Goal: Information Seeking & Learning: Compare options

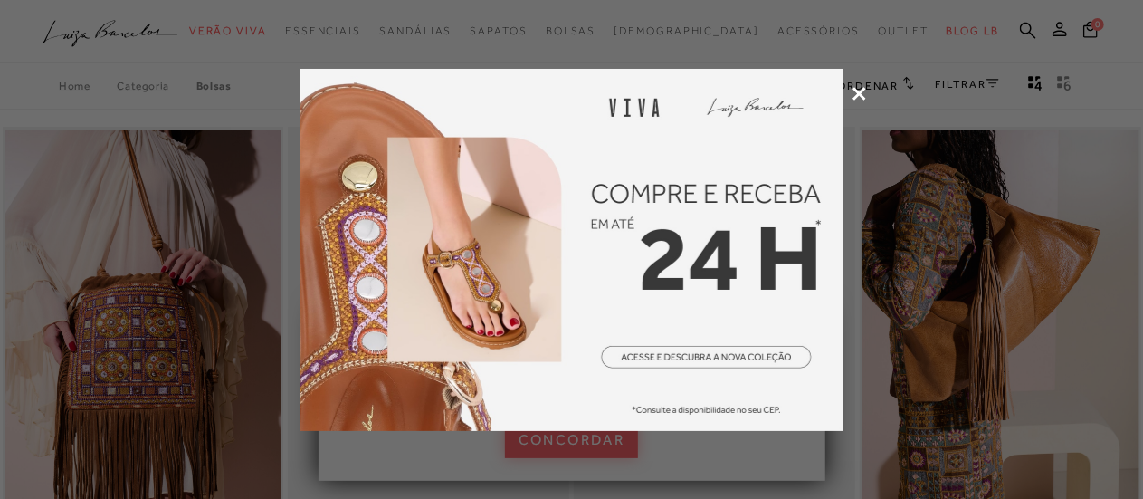
click at [856, 97] on icon at bounding box center [860, 94] width 14 height 14
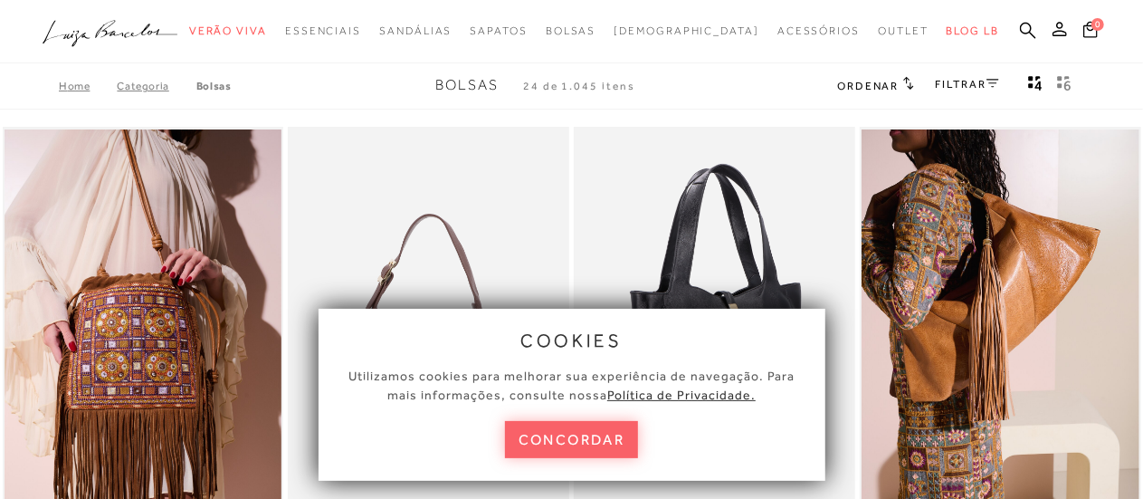
drag, startPoint x: 593, startPoint y: 436, endPoint x: 597, endPoint y: 419, distance: 17.6
click at [594, 434] on button "concordar" at bounding box center [572, 439] width 134 height 37
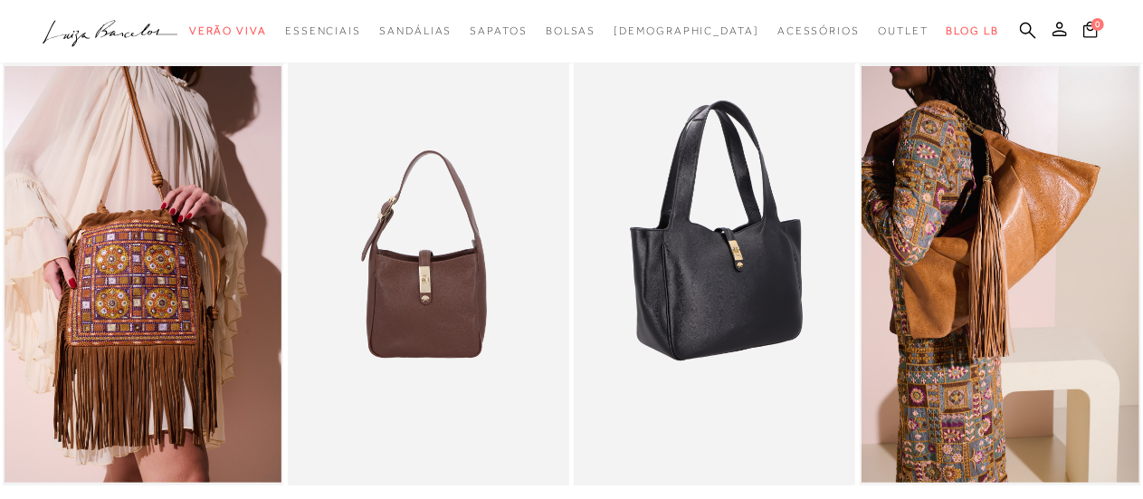
scroll to position [91, 0]
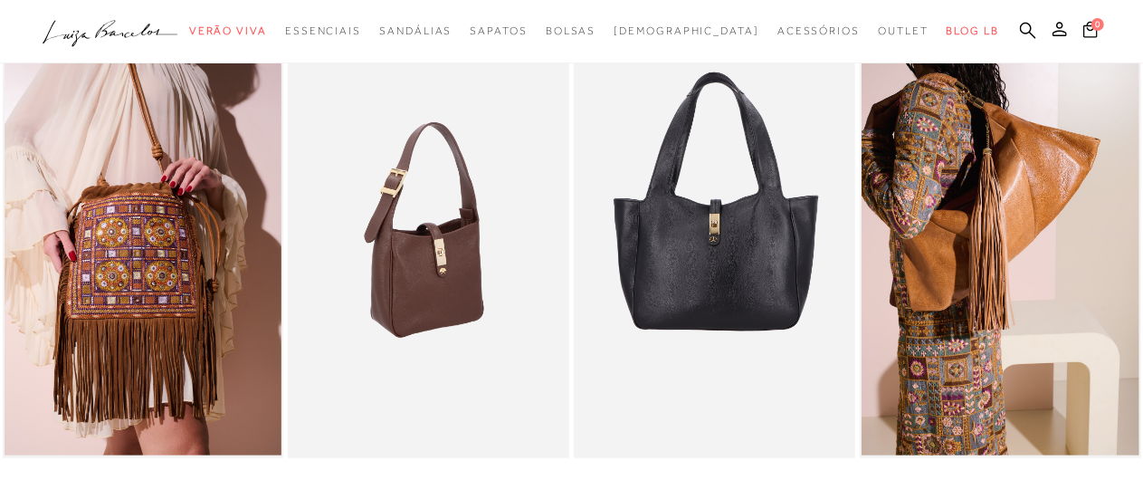
click at [449, 234] on img at bounding box center [430, 247] width 280 height 422
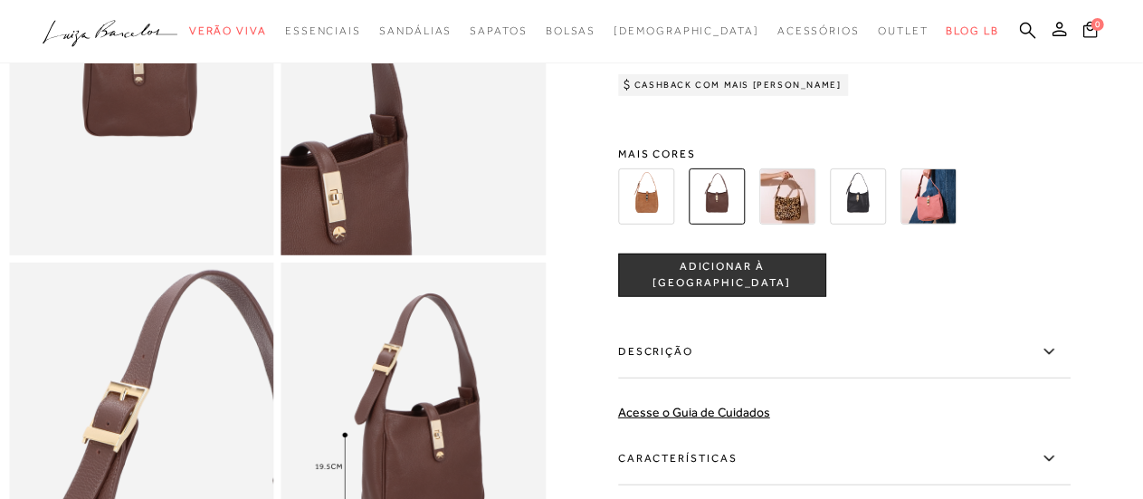
scroll to position [272, 0]
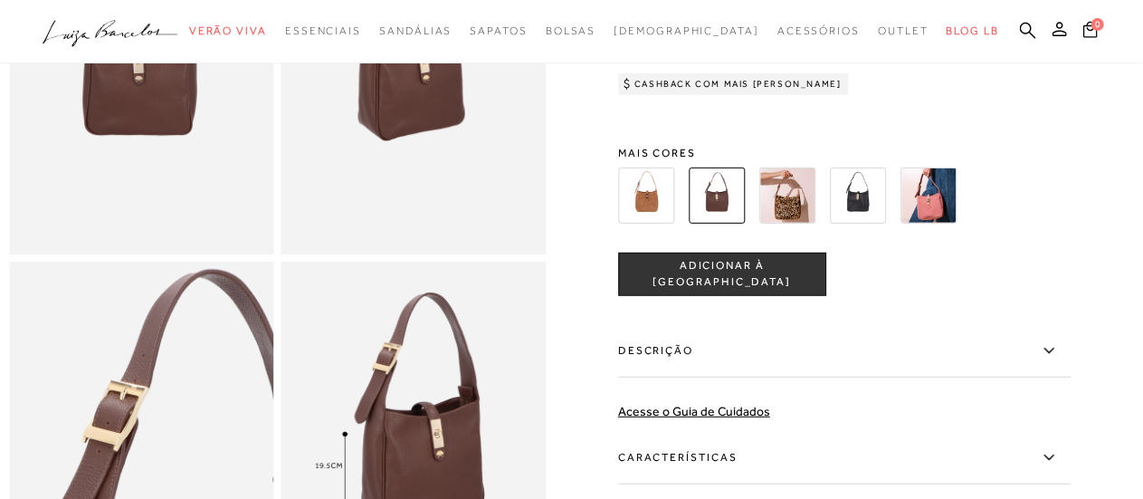
click at [654, 219] on img at bounding box center [646, 195] width 56 height 56
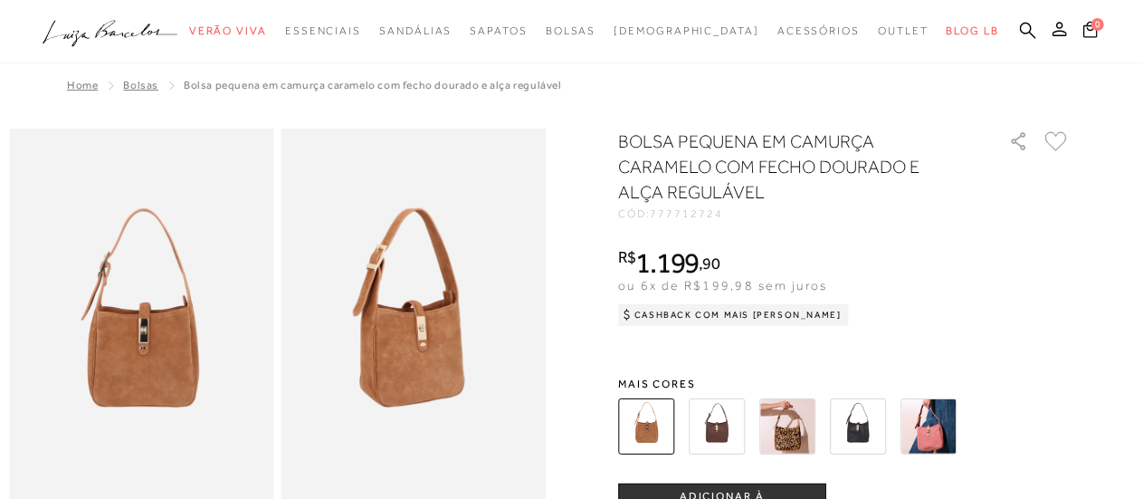
scroll to position [272, 0]
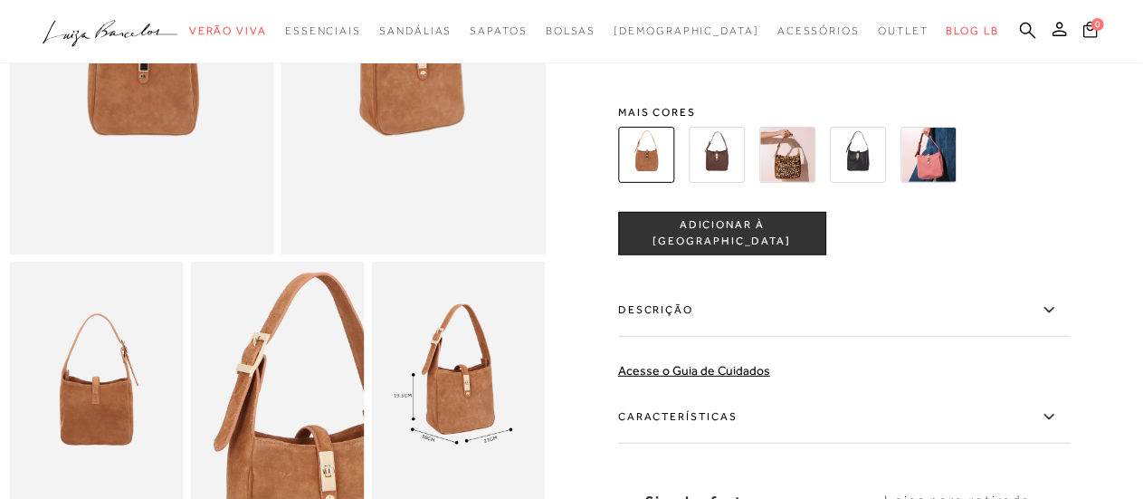
click at [717, 162] on img at bounding box center [717, 155] width 56 height 56
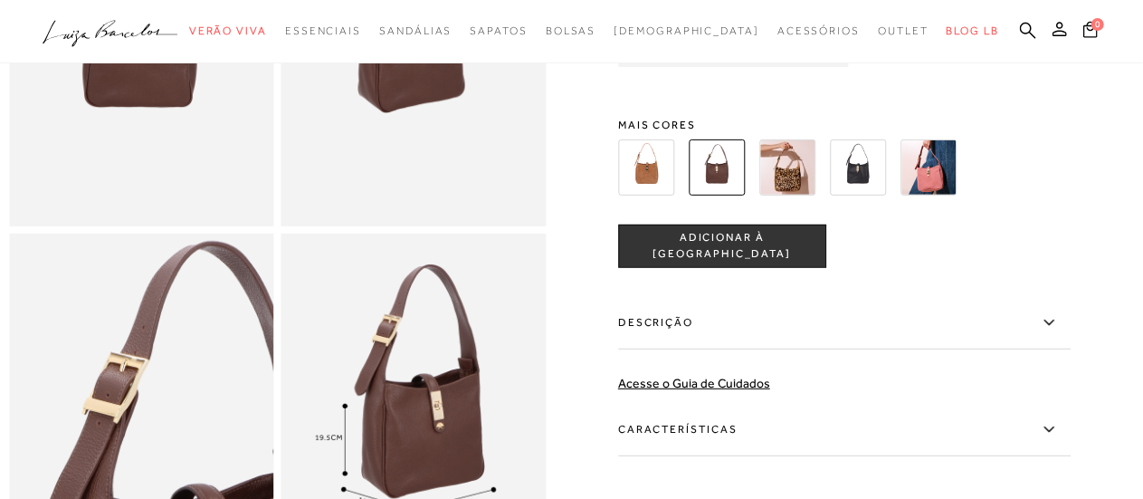
scroll to position [272, 0]
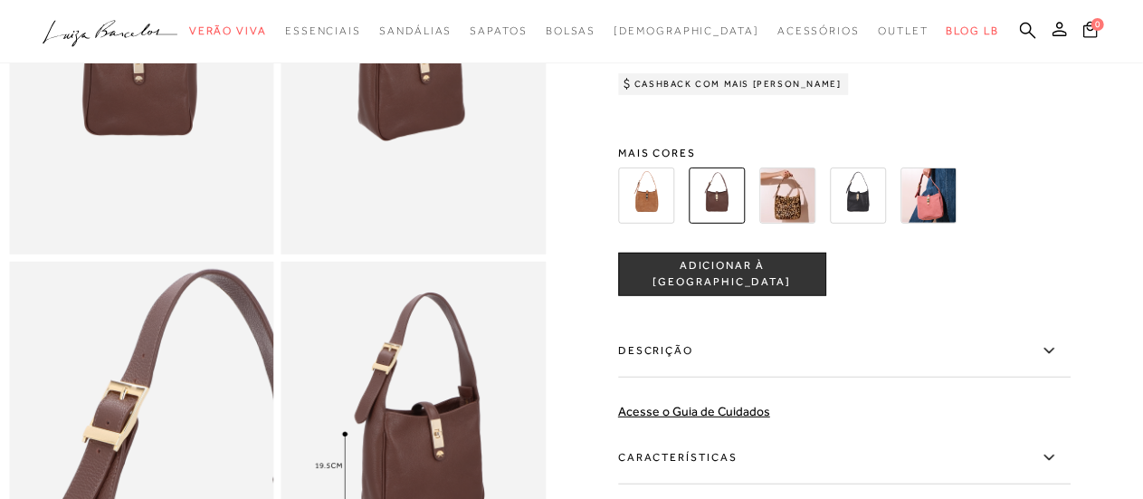
click at [858, 215] on img at bounding box center [858, 195] width 56 height 56
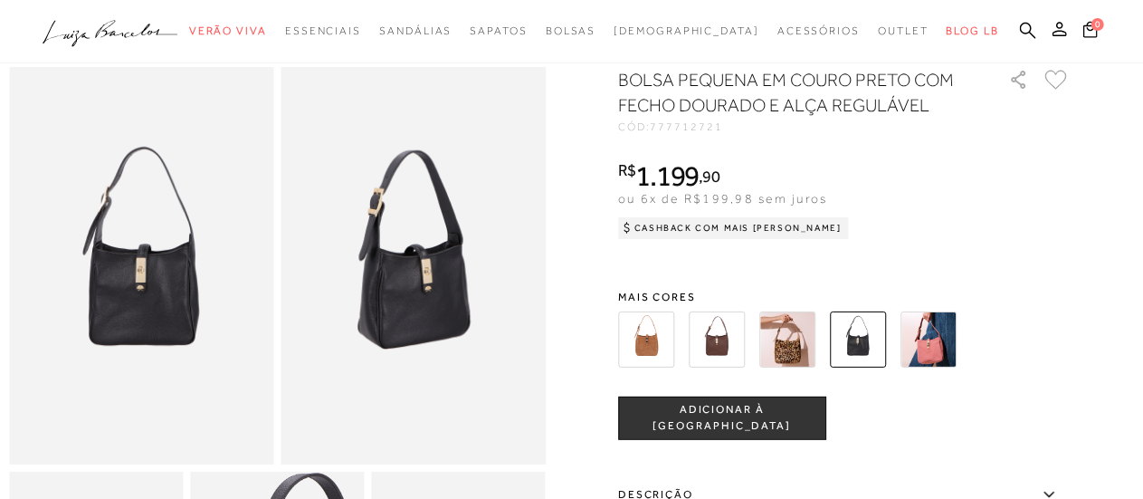
scroll to position [91, 0]
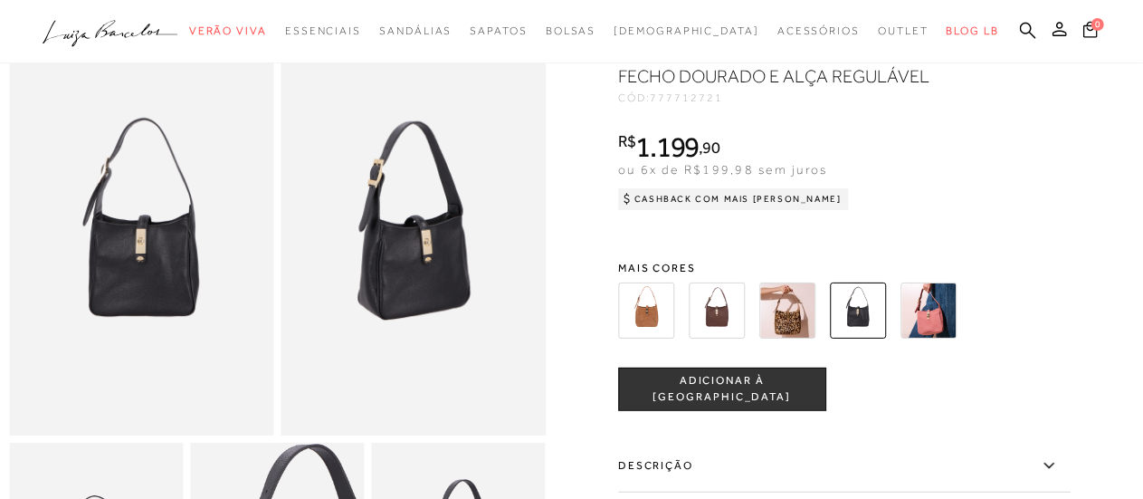
click at [937, 316] on img at bounding box center [929, 310] width 56 height 56
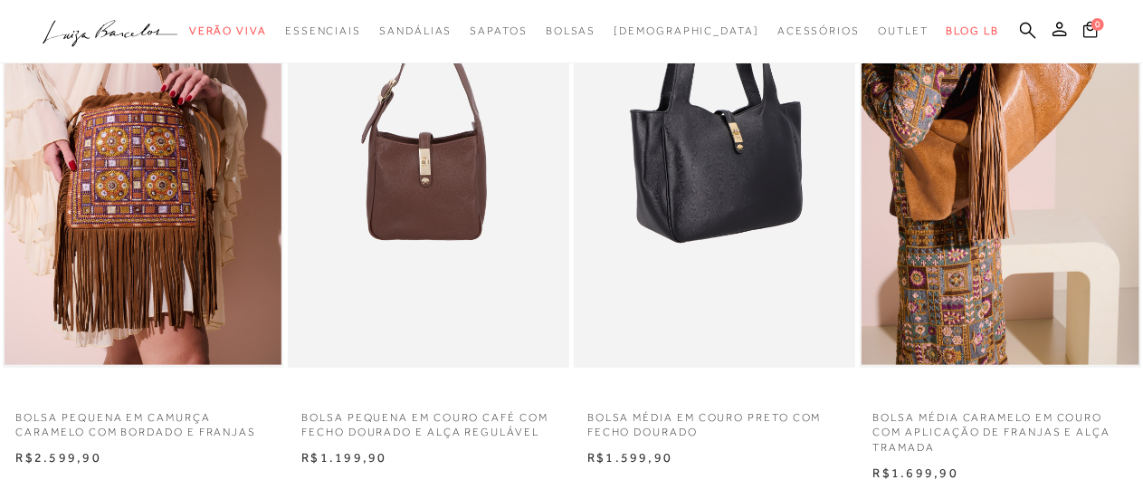
click at [674, 171] on img at bounding box center [716, 157] width 280 height 422
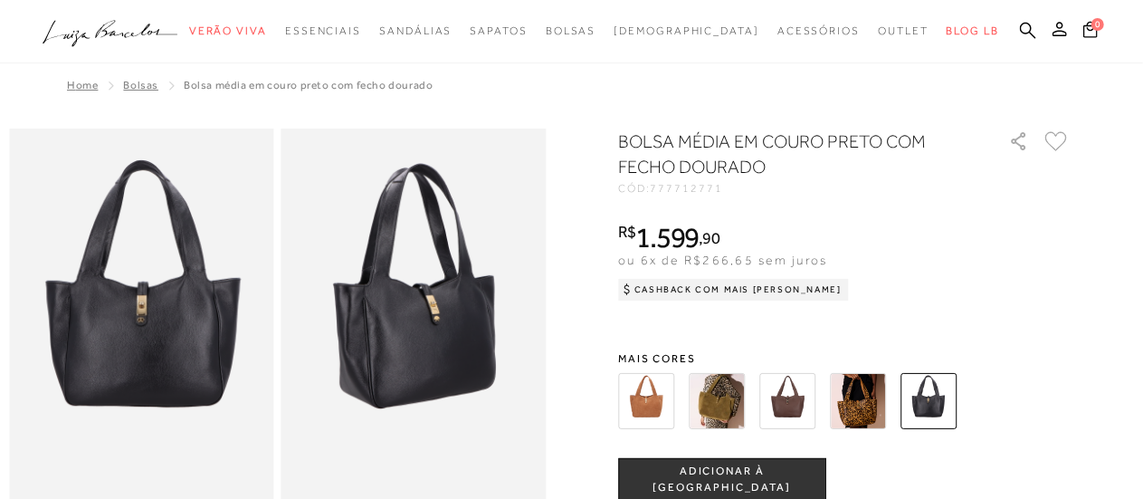
click at [879, 408] on img at bounding box center [858, 401] width 56 height 56
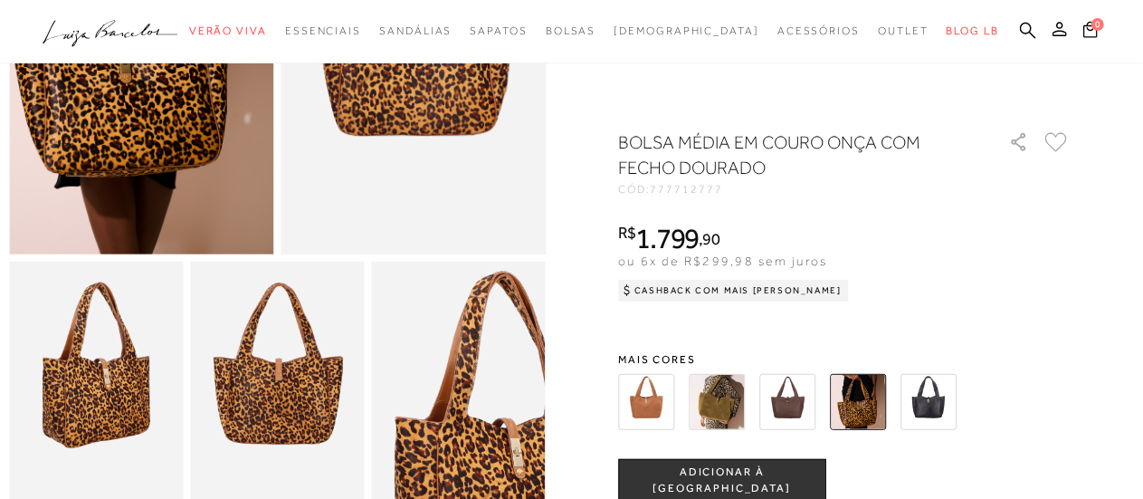
click at [808, 397] on img at bounding box center [788, 402] width 56 height 56
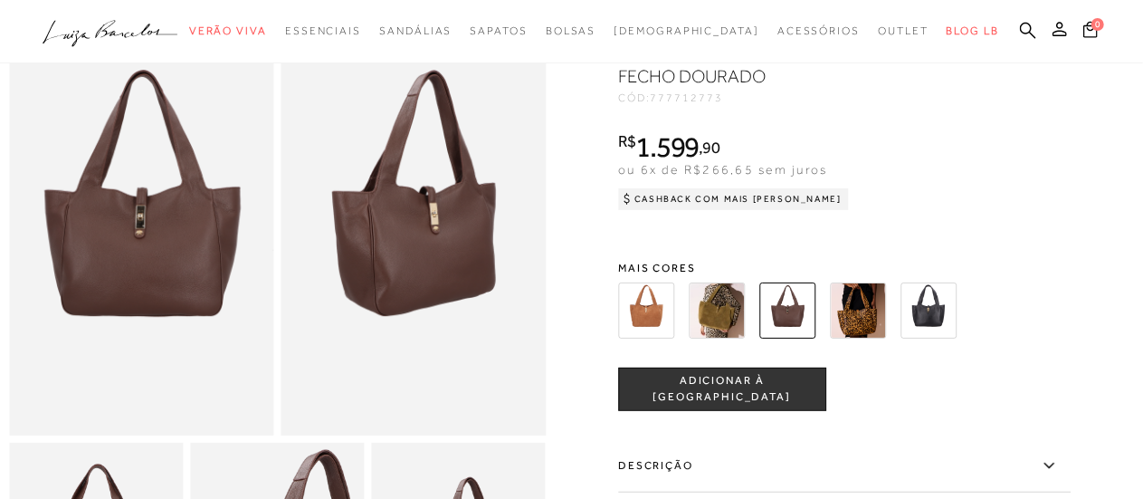
click at [722, 318] on img at bounding box center [717, 310] width 56 height 56
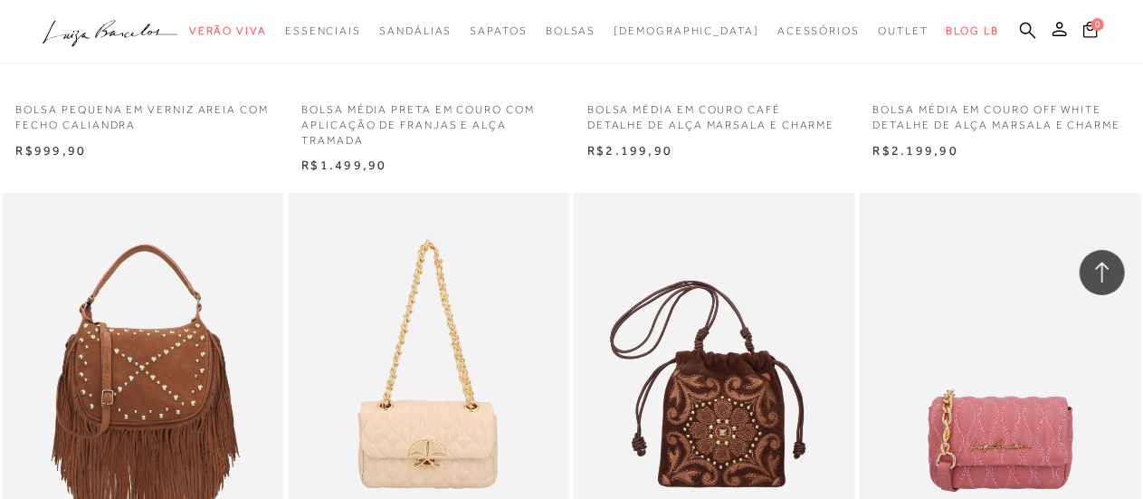
scroll to position [2535, 0]
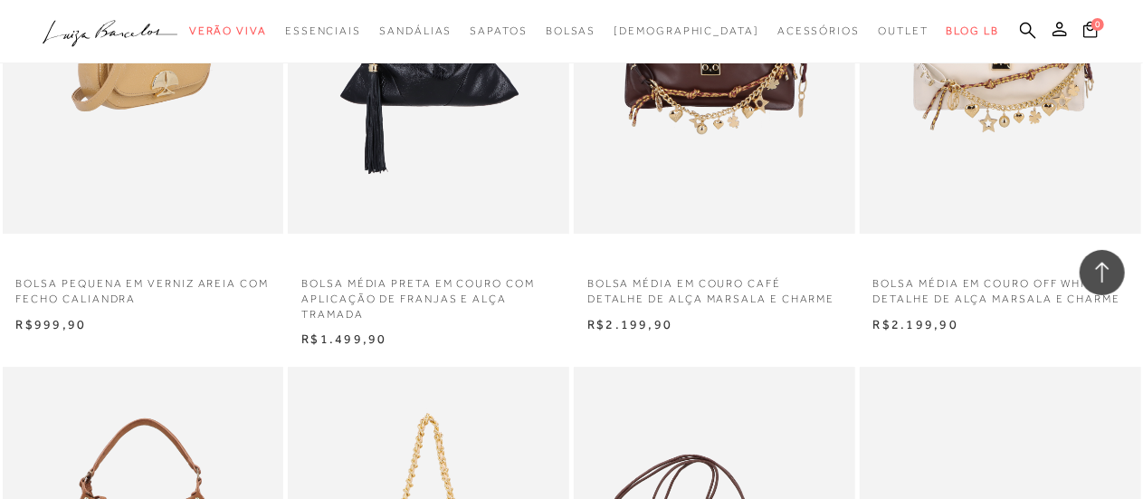
click at [160, 110] on img at bounding box center [145, 23] width 280 height 422
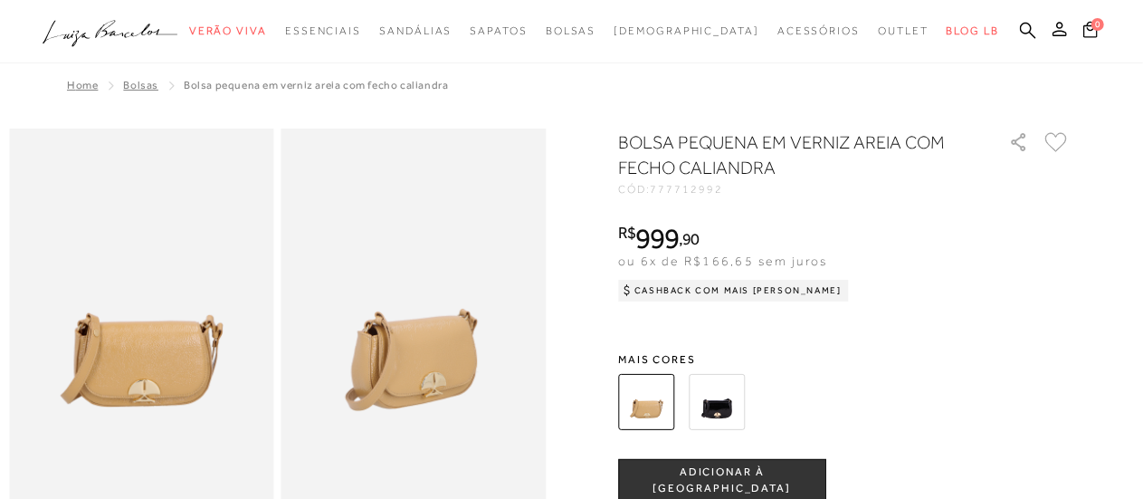
click at [721, 392] on img at bounding box center [717, 402] width 56 height 56
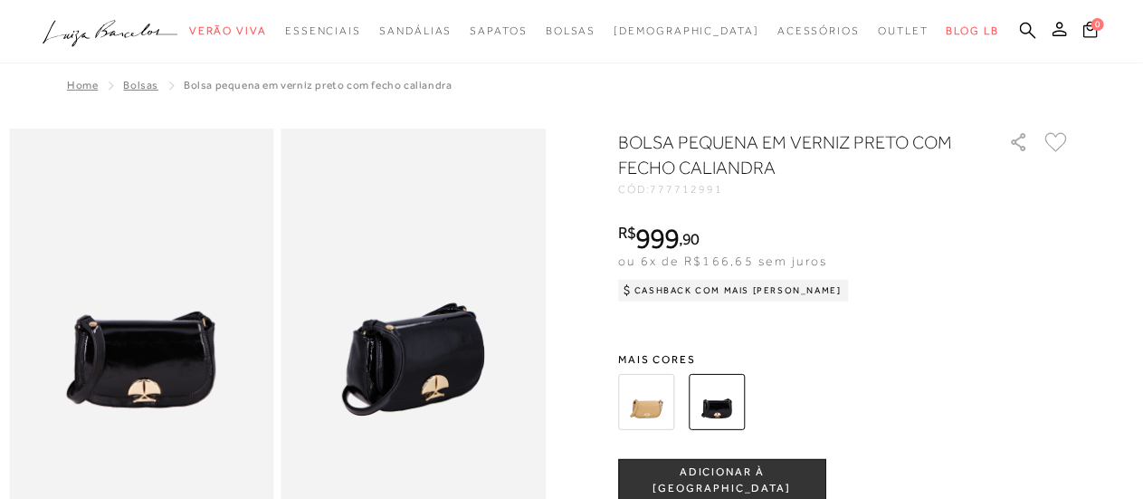
click at [653, 390] on img at bounding box center [646, 402] width 56 height 56
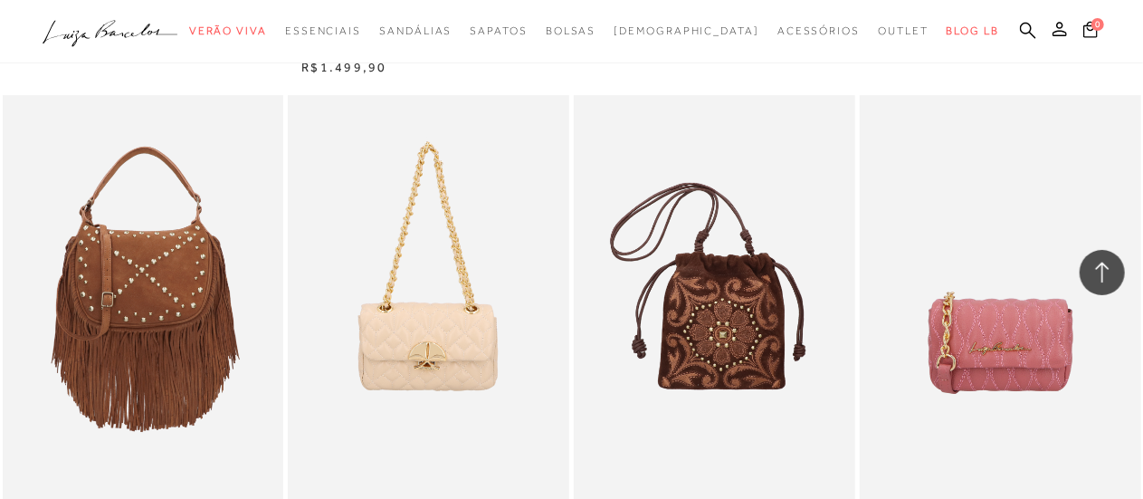
scroll to position [3169, 0]
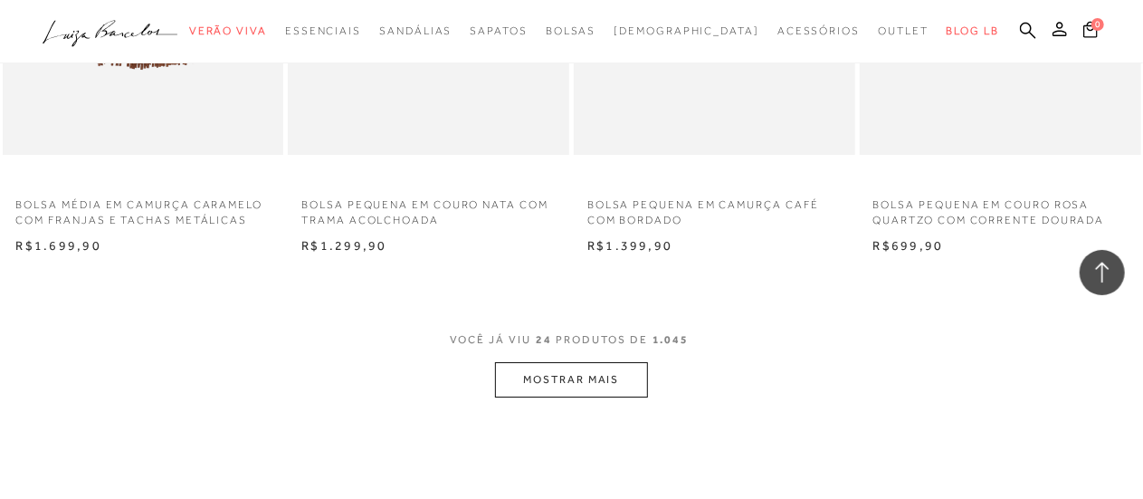
click at [579, 372] on button "MOSTRAR MAIS" at bounding box center [571, 379] width 152 height 35
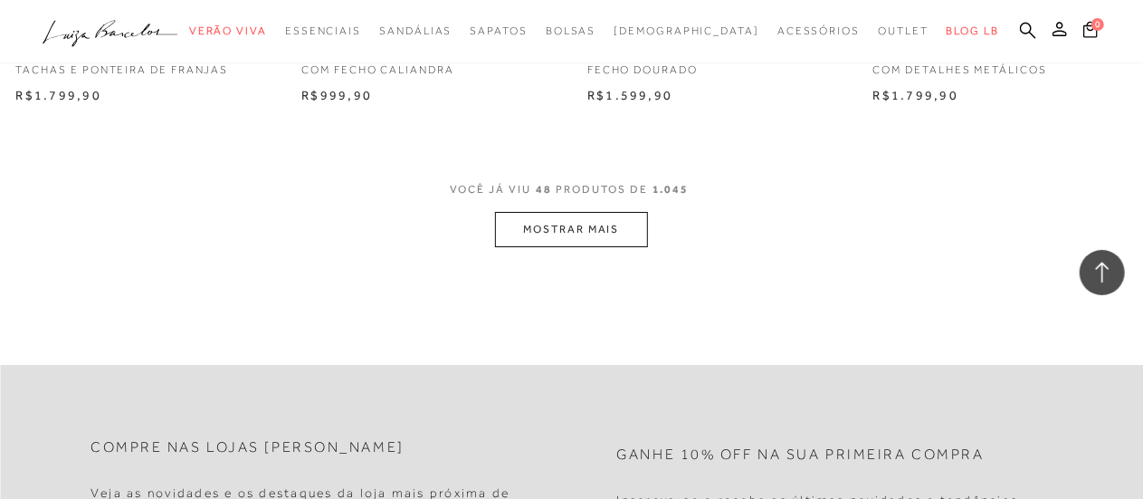
scroll to position [6699, 0]
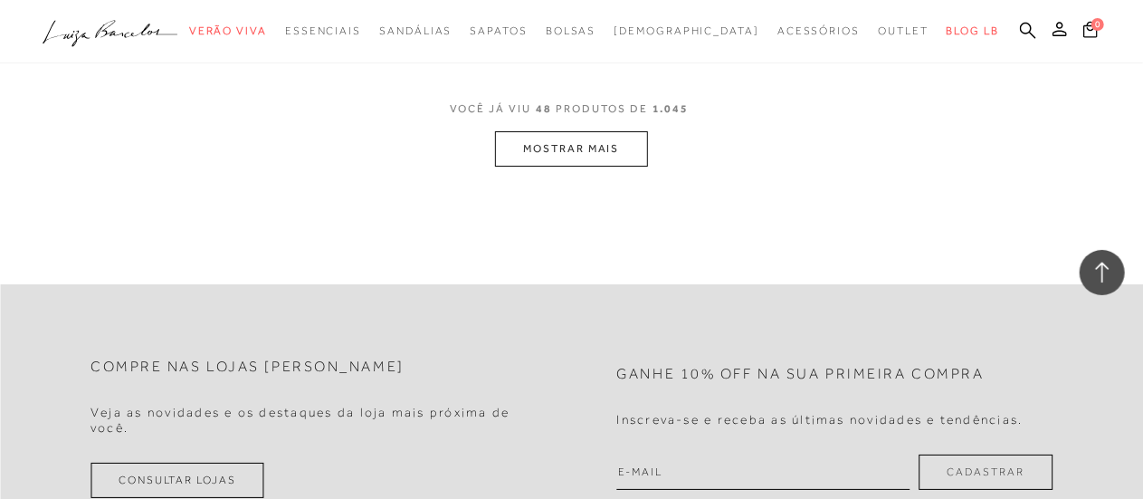
click at [582, 159] on button "MOSTRAR MAIS" at bounding box center [571, 148] width 152 height 35
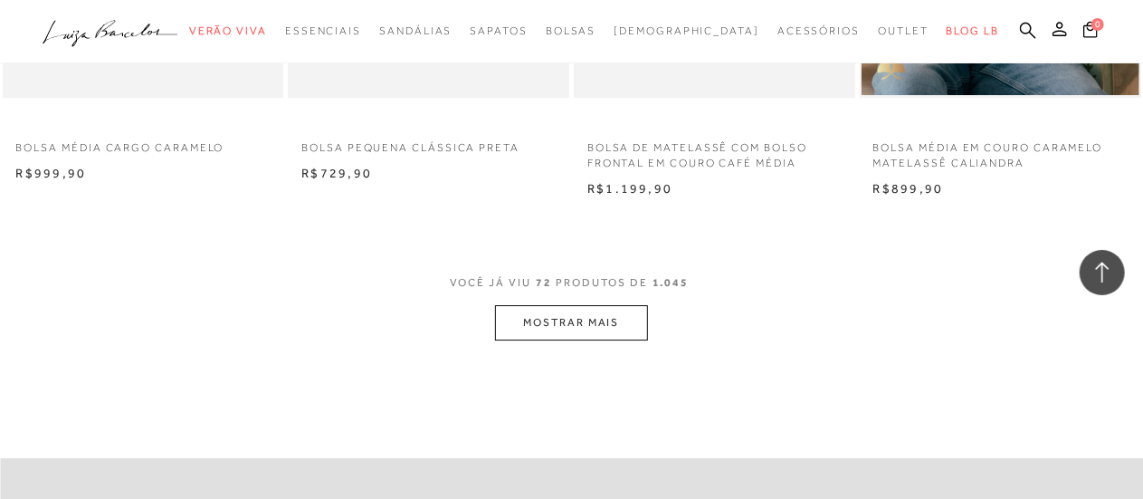
scroll to position [9959, 0]
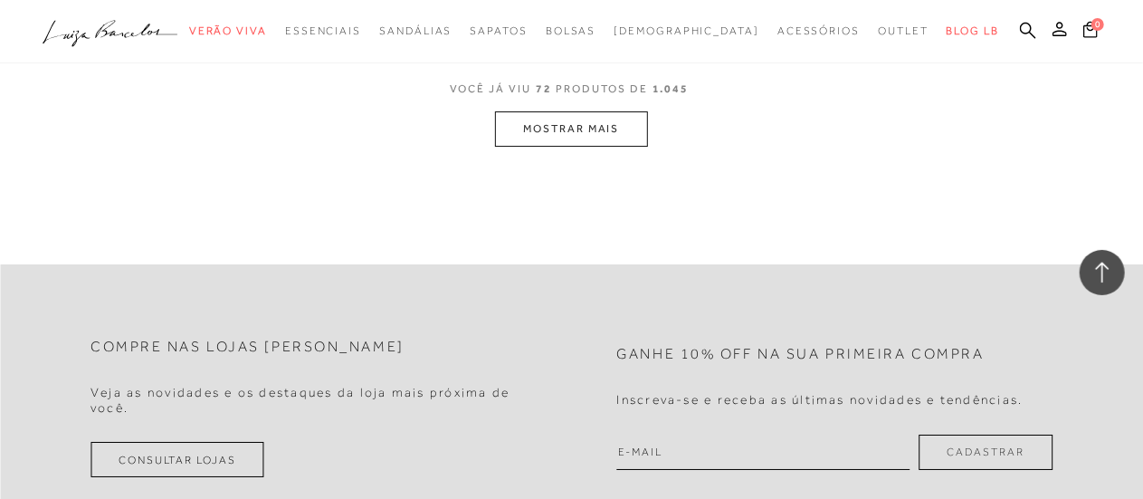
click at [577, 131] on button "MOSTRAR MAIS" at bounding box center [571, 128] width 152 height 35
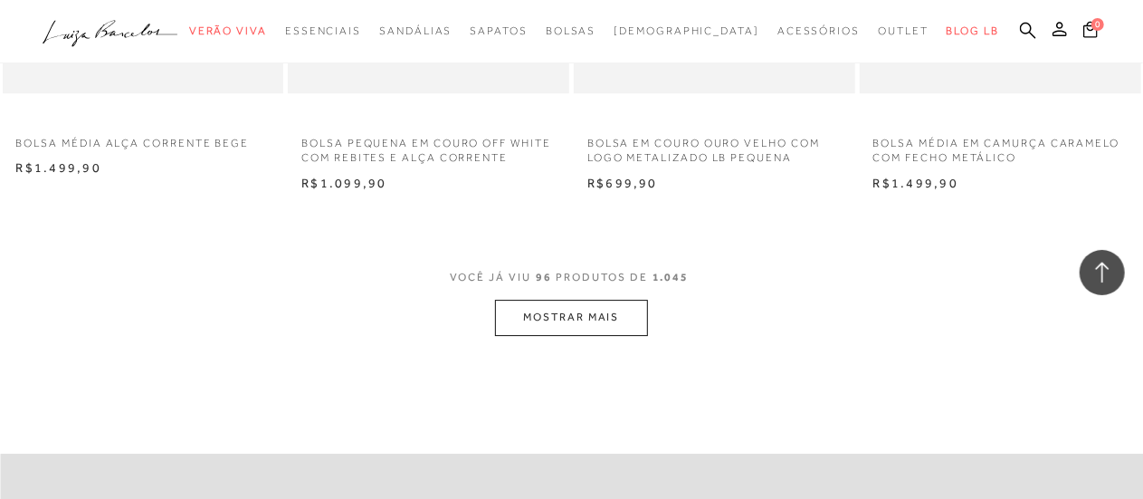
scroll to position [13037, 0]
click at [599, 318] on button "MOSTRAR MAIS" at bounding box center [571, 319] width 152 height 35
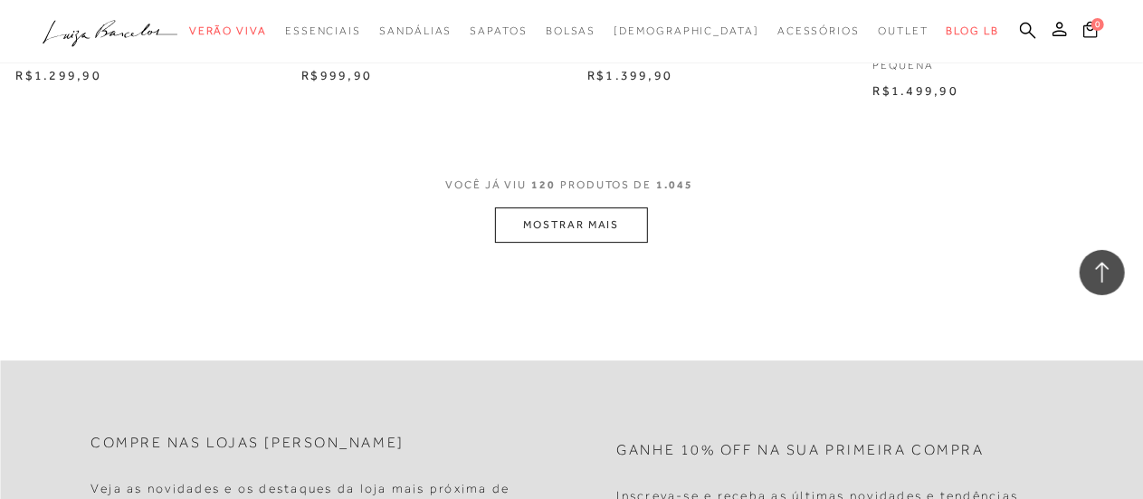
scroll to position [16567, 0]
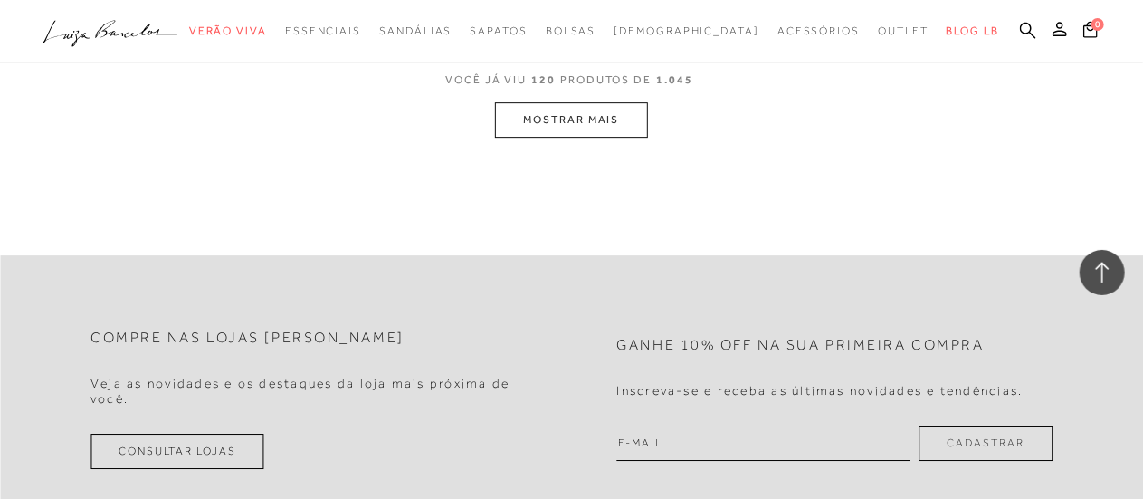
click at [574, 128] on button "MOSTRAR MAIS" at bounding box center [571, 119] width 152 height 35
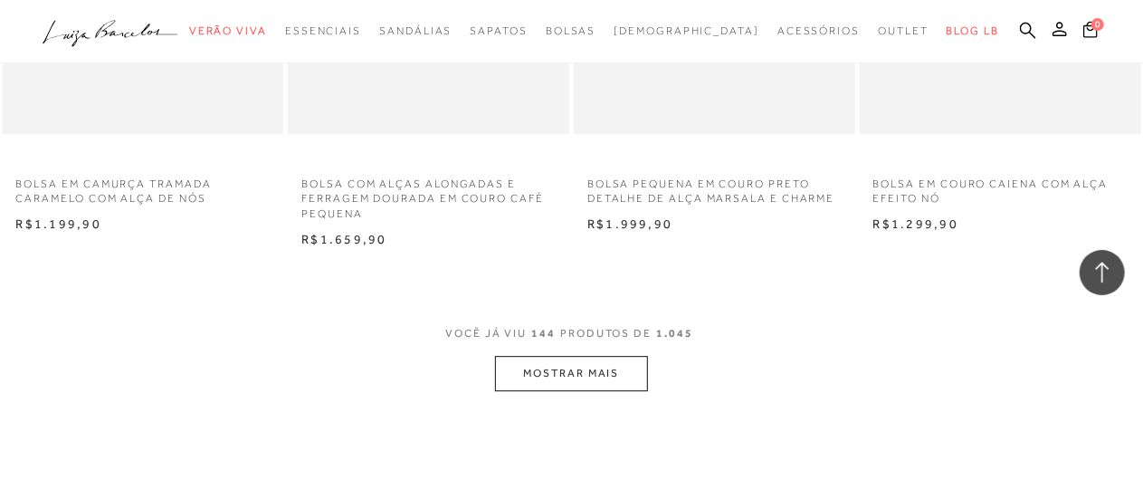
scroll to position [19646, 0]
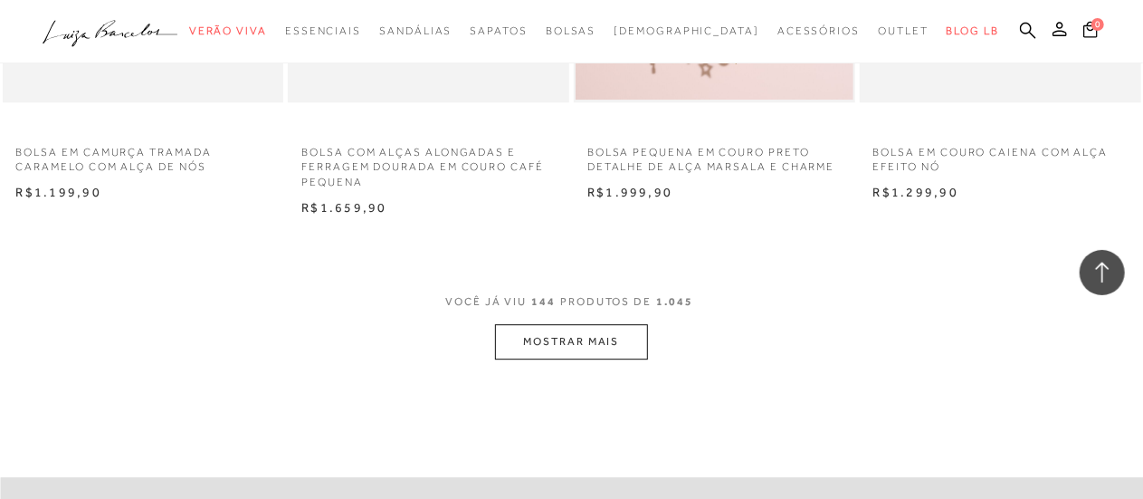
click at [592, 349] on button "MOSTRAR MAIS" at bounding box center [571, 341] width 152 height 35
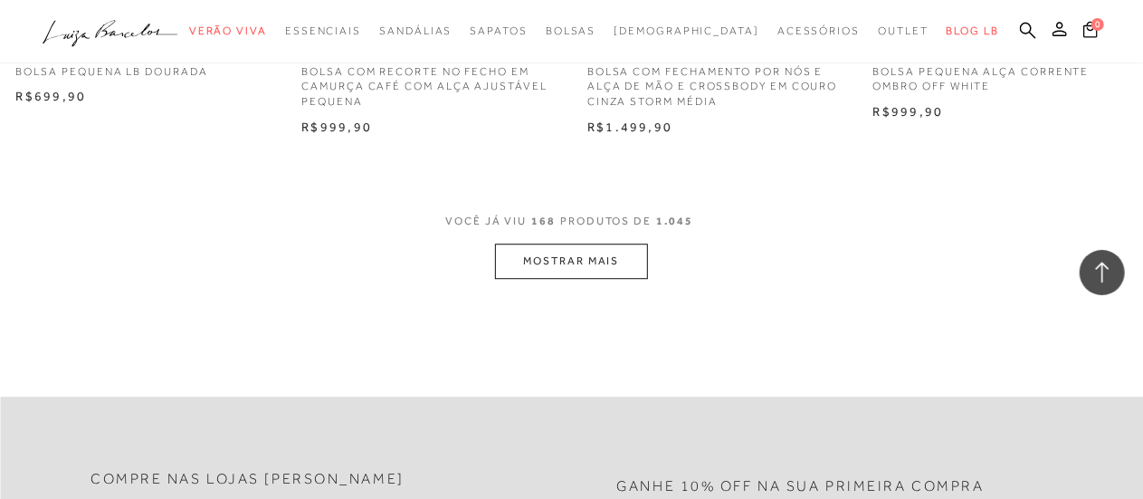
scroll to position [23086, 0]
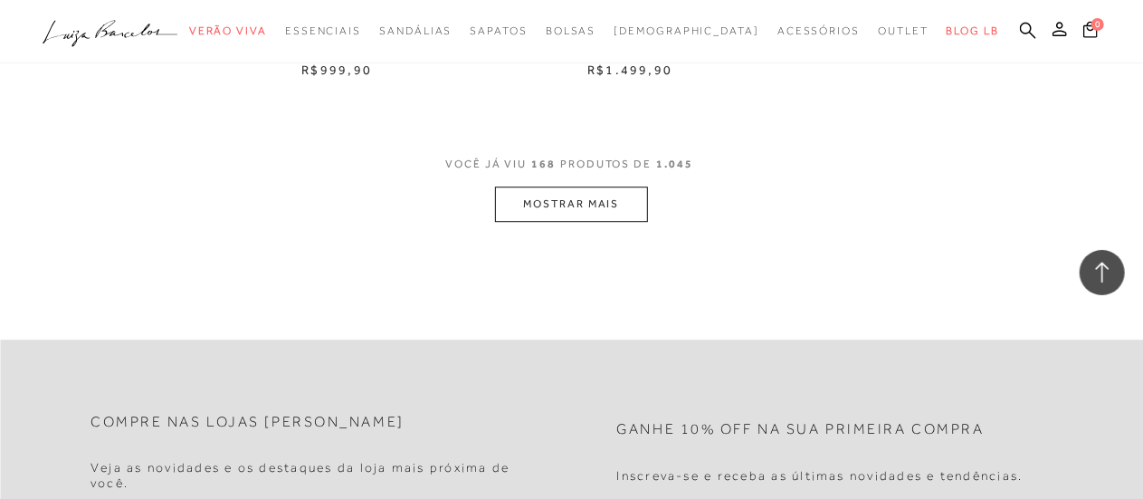
click at [605, 202] on button "MOSTRAR MAIS" at bounding box center [571, 203] width 152 height 35
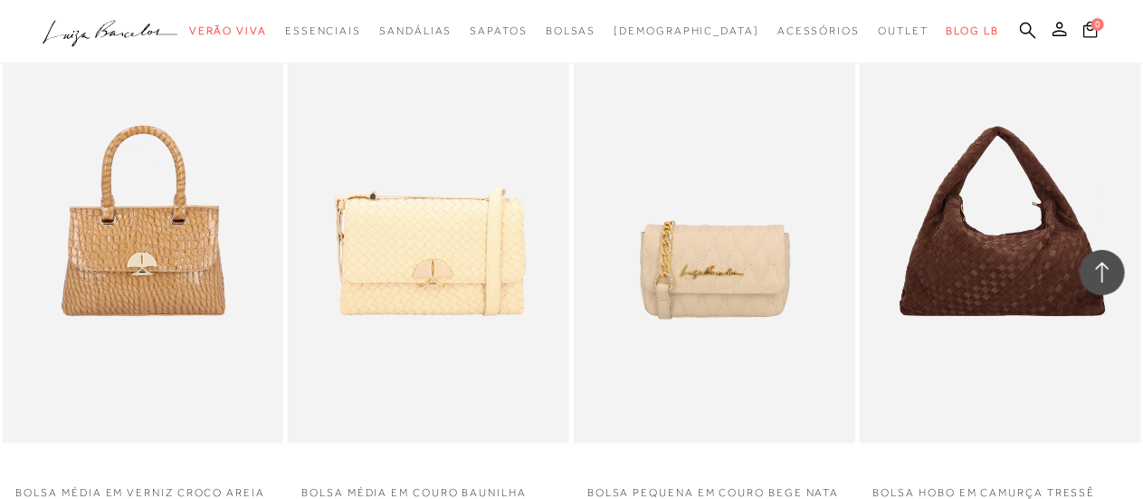
scroll to position [26254, 0]
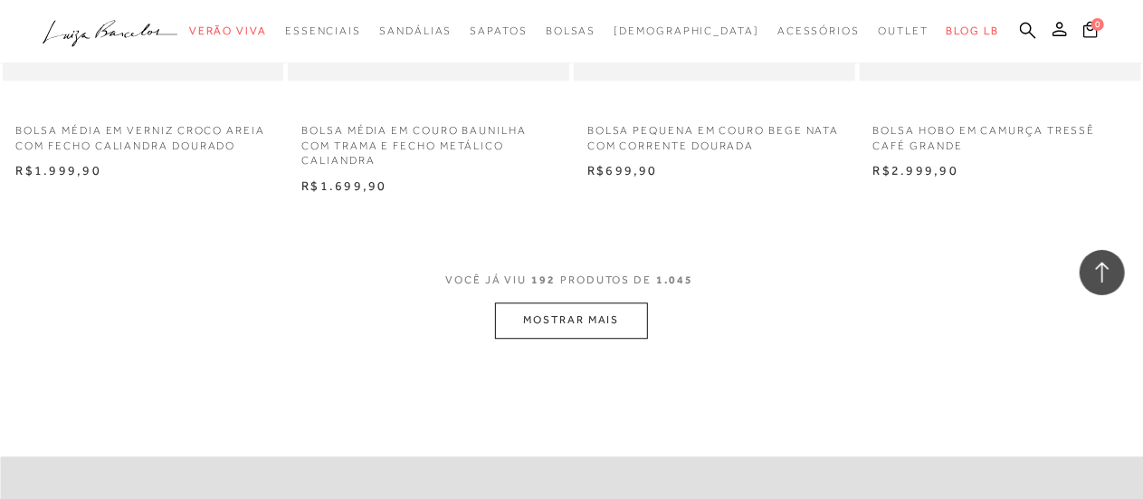
click at [617, 330] on button "MOSTRAR MAIS" at bounding box center [571, 319] width 152 height 35
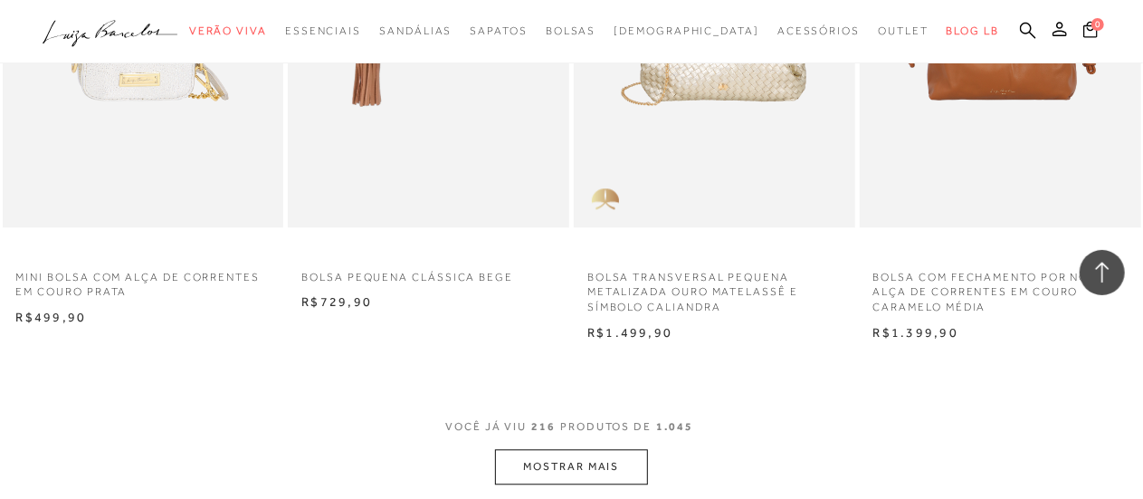
scroll to position [29604, 0]
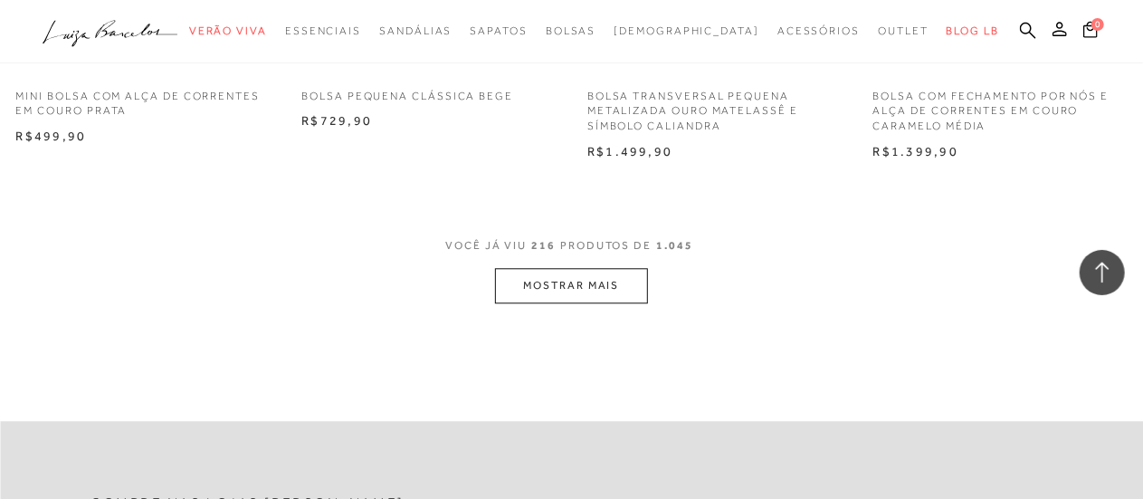
click at [581, 294] on button "MOSTRAR MAIS" at bounding box center [571, 285] width 152 height 35
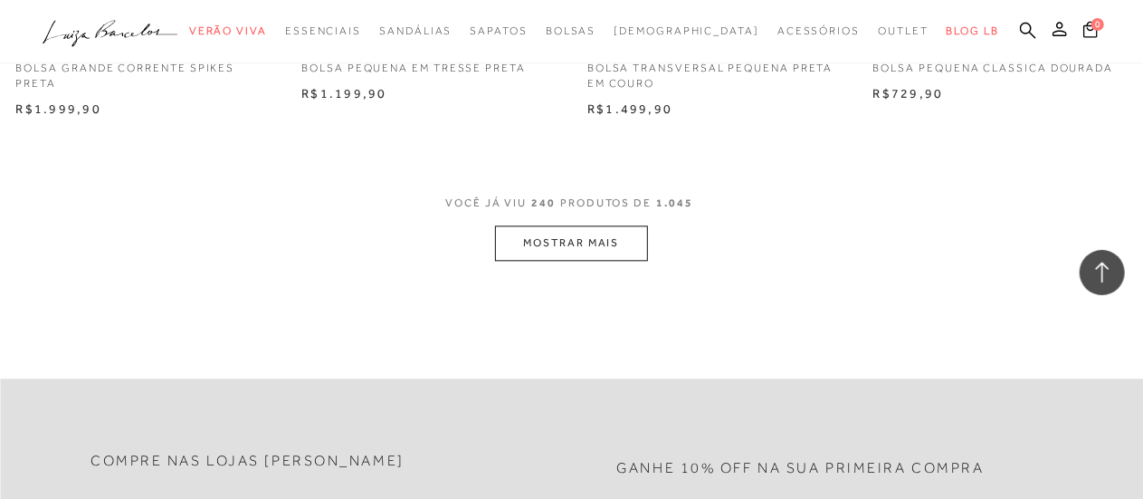
scroll to position [32954, 0]
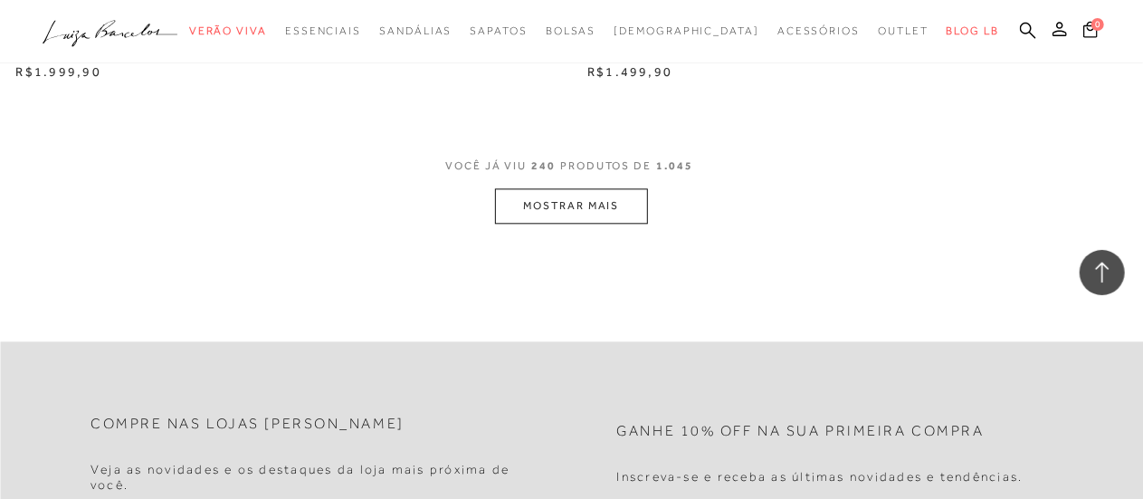
click at [591, 216] on button "MOSTRAR MAIS" at bounding box center [571, 205] width 152 height 35
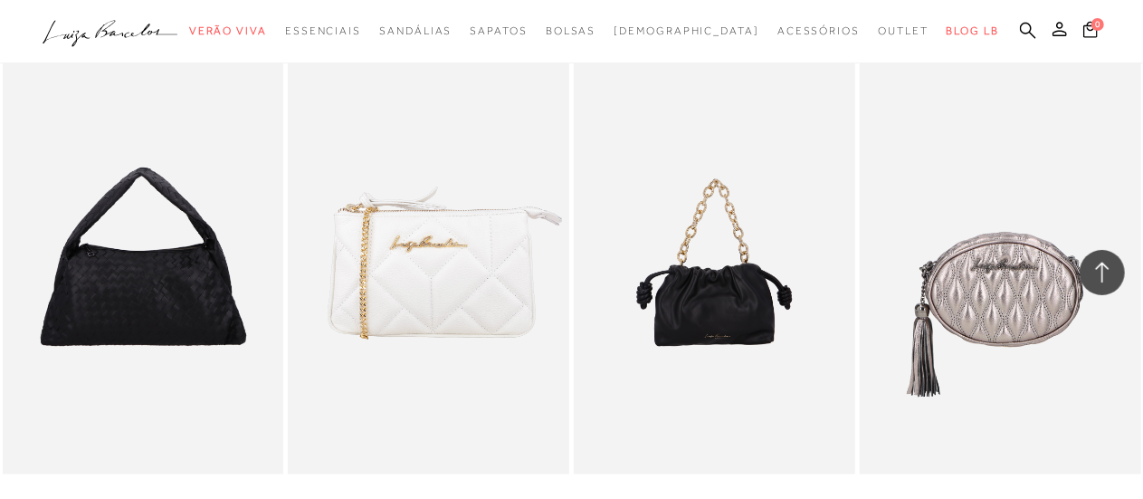
scroll to position [36123, 0]
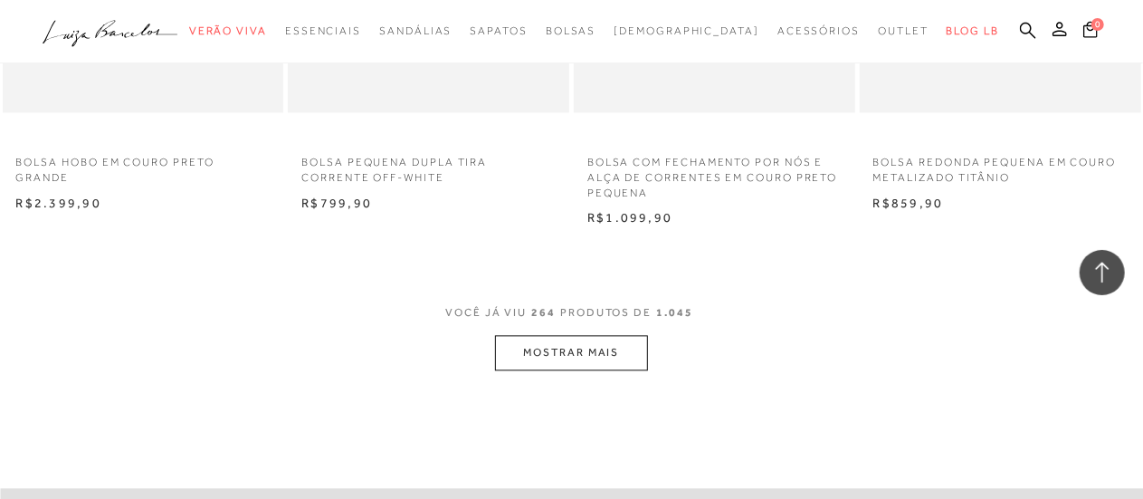
click at [623, 354] on button "MOSTRAR MAIS" at bounding box center [571, 352] width 152 height 35
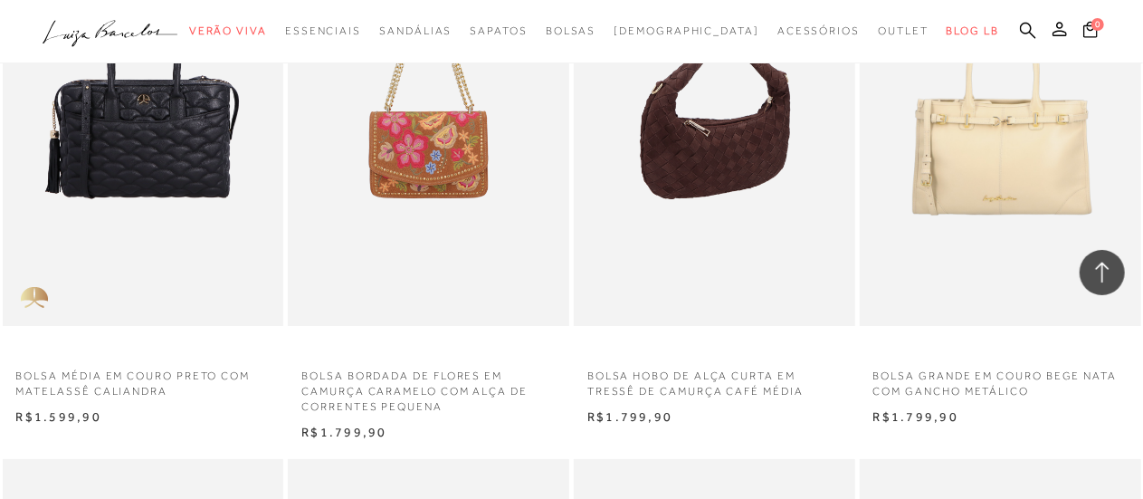
scroll to position [37571, 0]
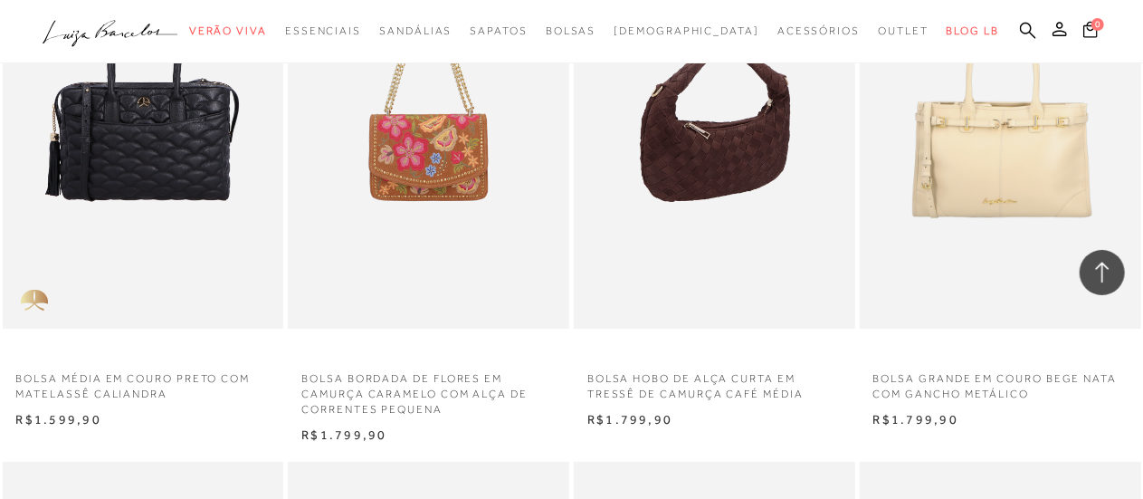
click at [745, 178] on img at bounding box center [716, 118] width 280 height 422
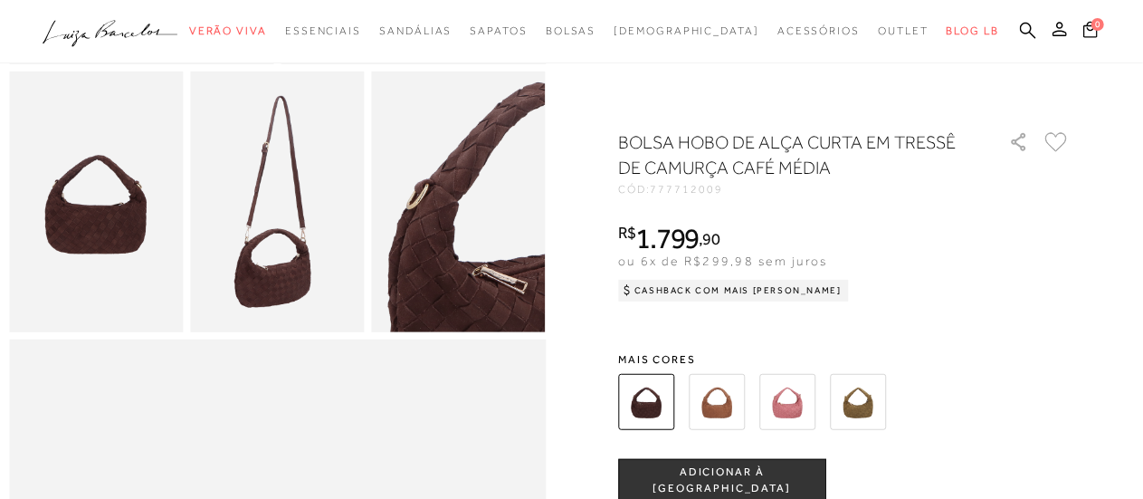
scroll to position [543, 0]
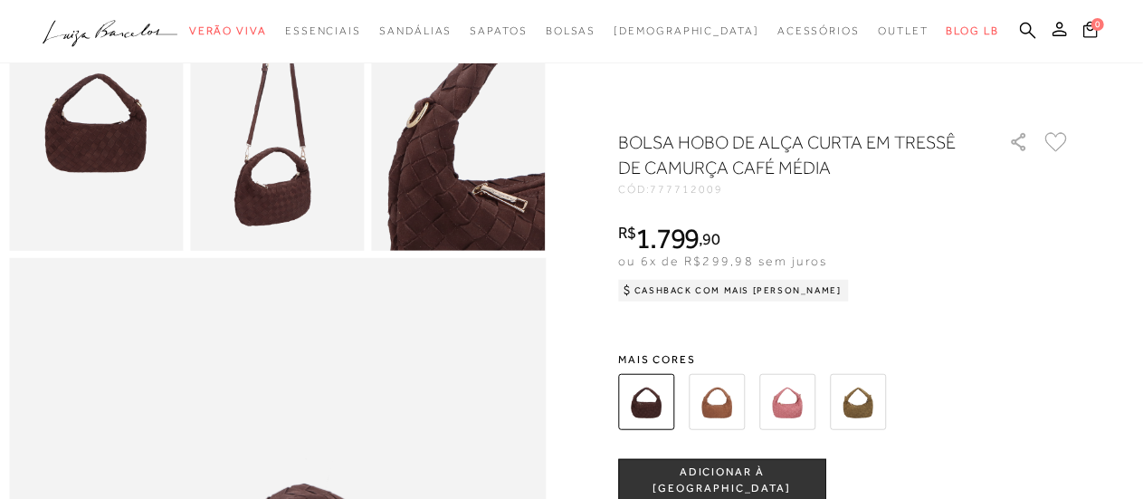
click at [727, 405] on img at bounding box center [717, 402] width 56 height 56
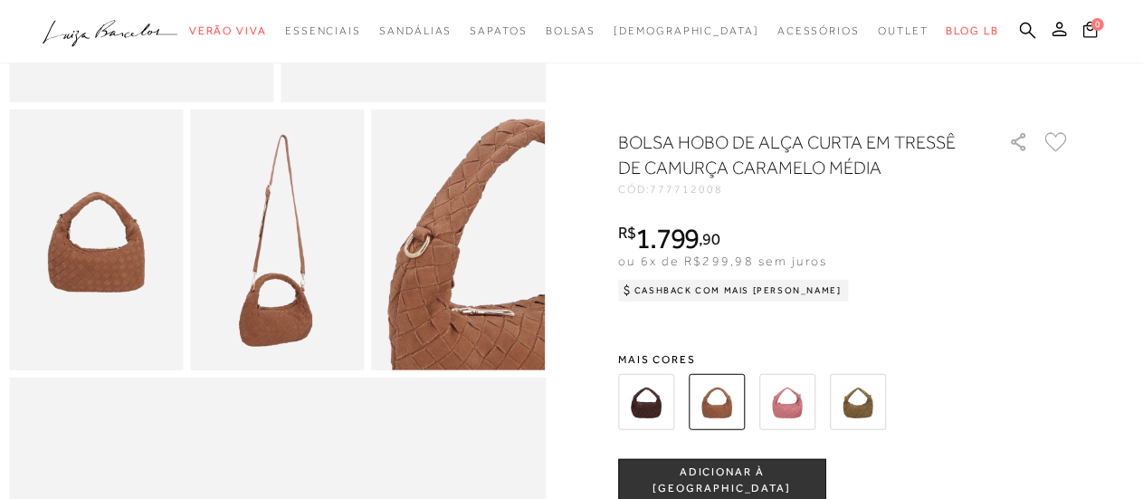
scroll to position [453, 0]
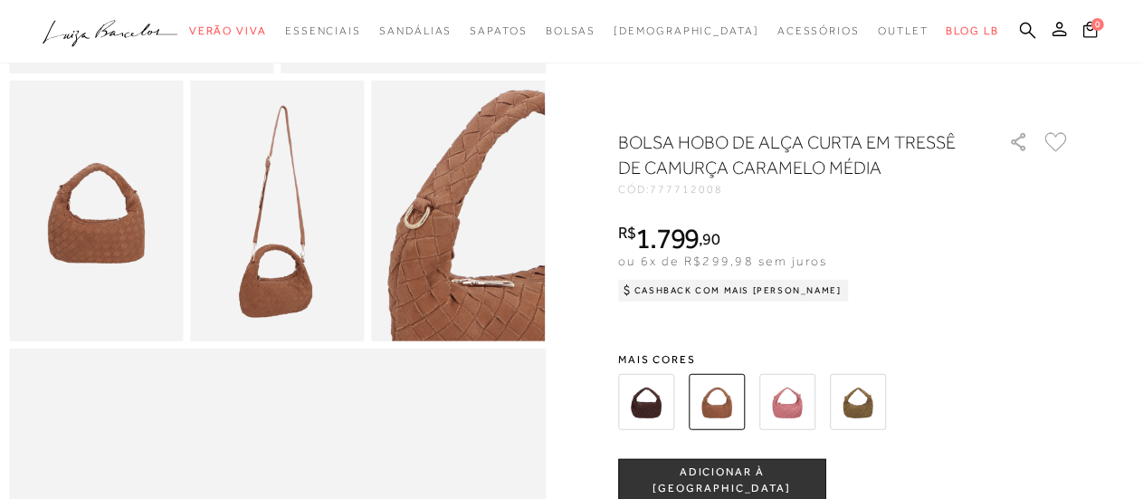
click at [794, 397] on img at bounding box center [788, 402] width 56 height 56
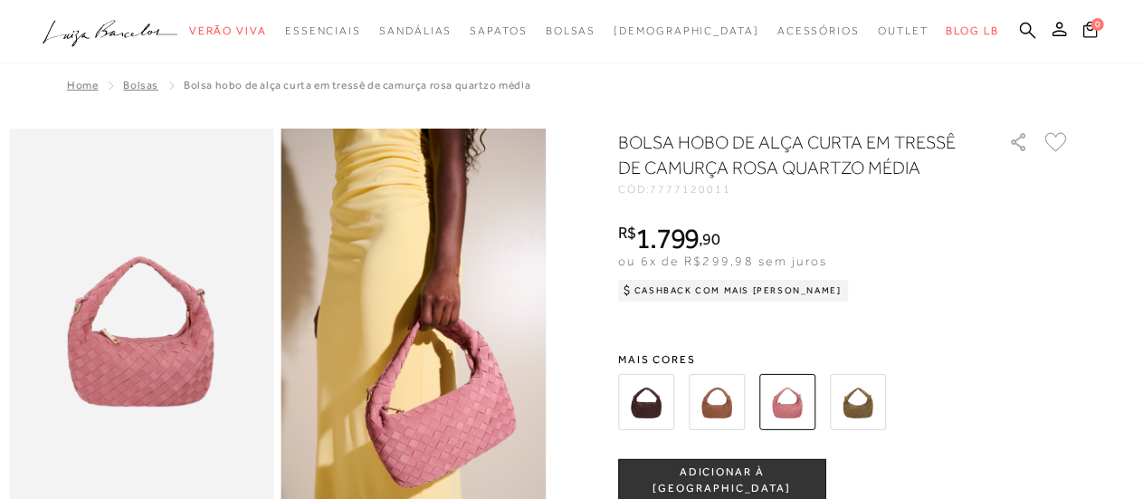
click at [869, 403] on img at bounding box center [858, 402] width 56 height 56
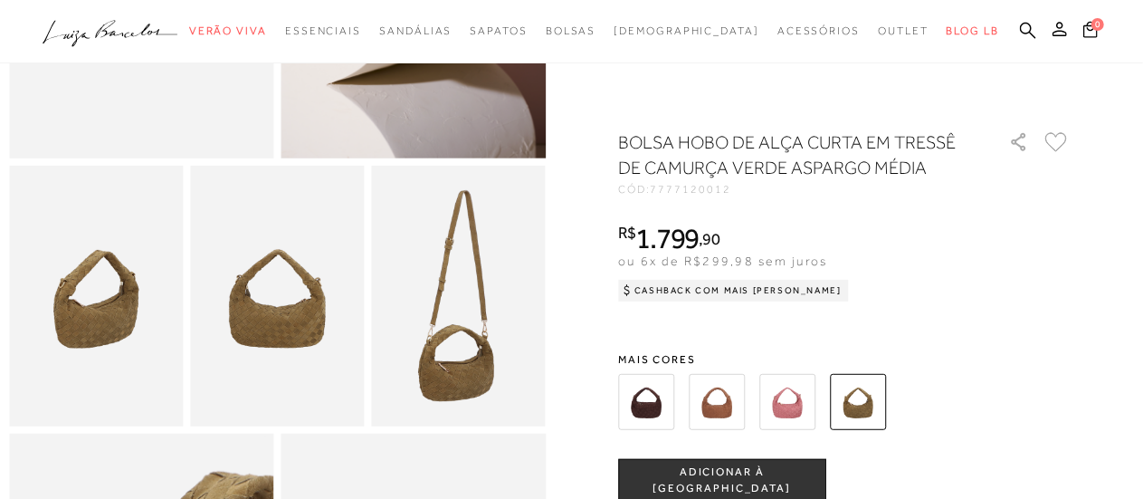
scroll to position [272, 0]
